Goal: Task Accomplishment & Management: Manage account settings

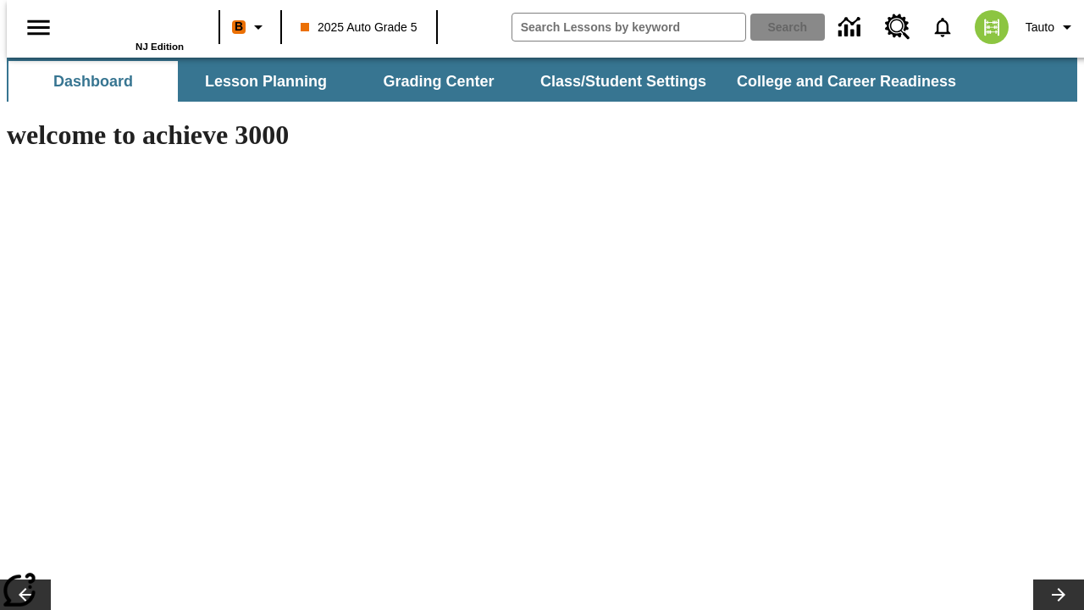
type input "-1"
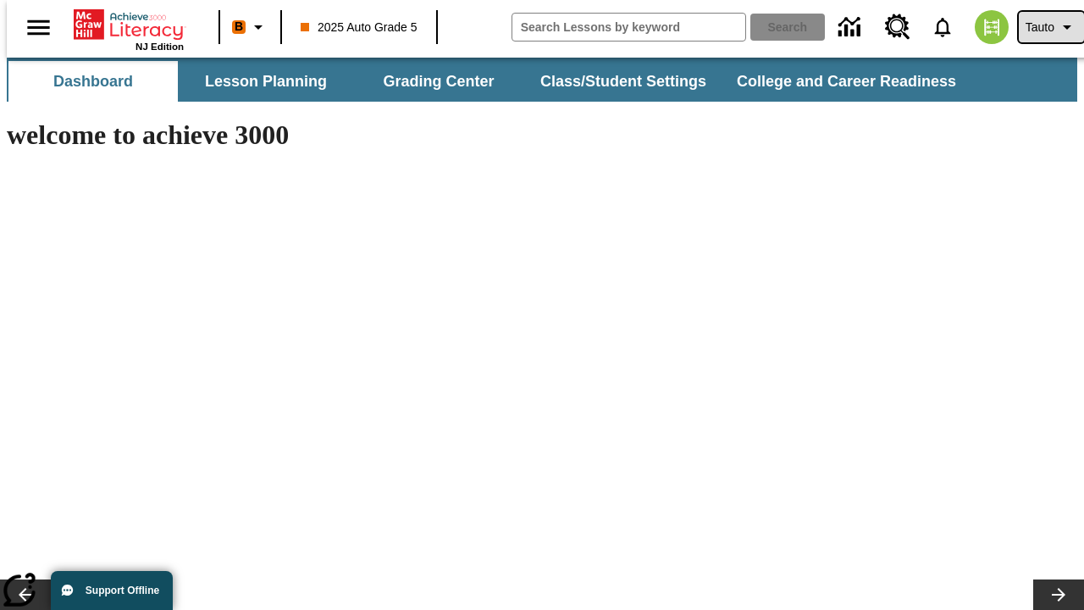
click at [1043, 27] on span "Tauto" at bounding box center [1040, 28] width 29 height 18
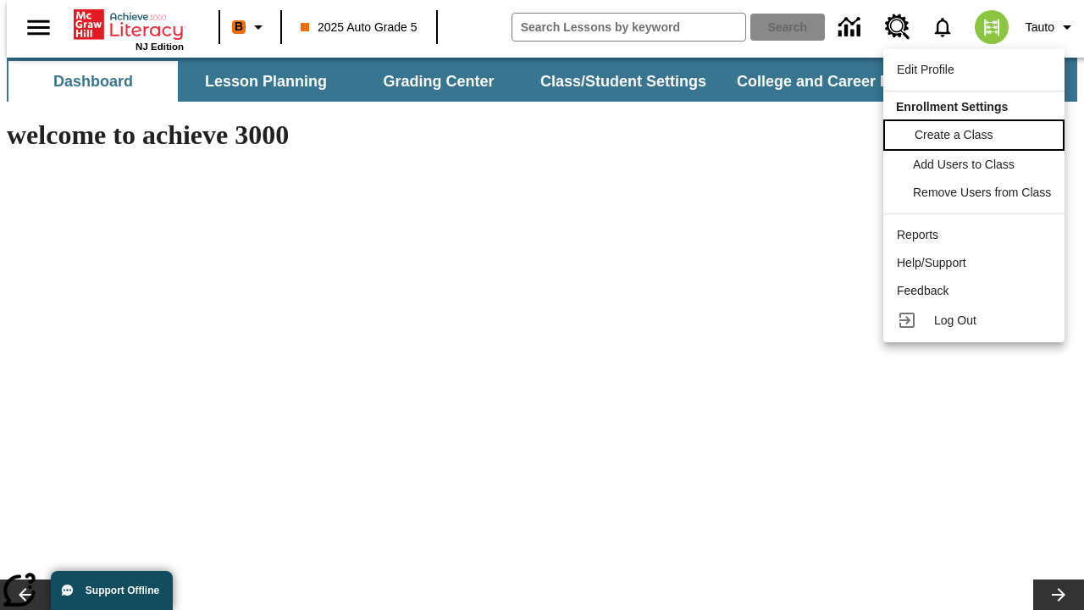
click at [977, 133] on span "Create a Class" at bounding box center [954, 135] width 79 height 14
click at [977, 164] on span "Add Users to Class" at bounding box center [966, 163] width 102 height 14
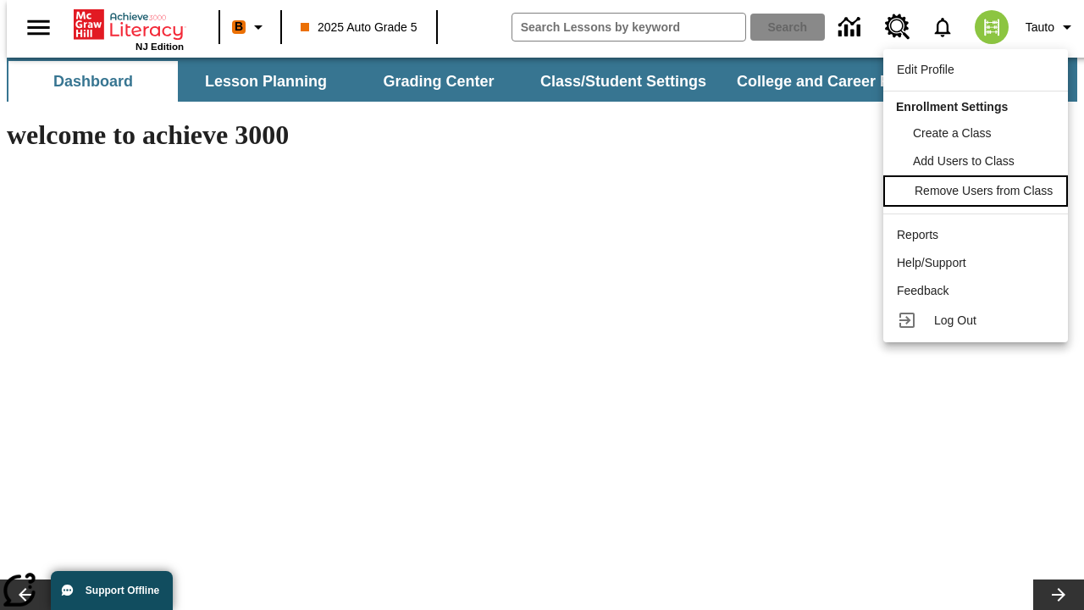
click at [977, 192] on span "Remove Users from Class" at bounding box center [984, 191] width 138 height 14
